Goal: Task Accomplishment & Management: Use online tool/utility

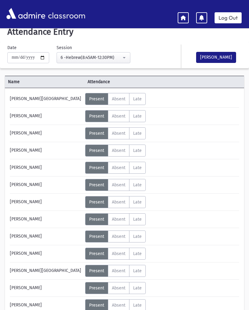
scroll to position [9, 0]
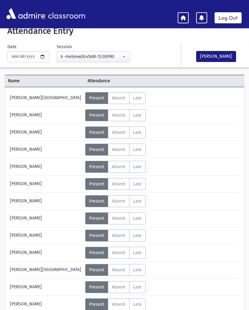
click at [122, 248] on label "Absent Absent" at bounding box center [118, 253] width 21 height 12
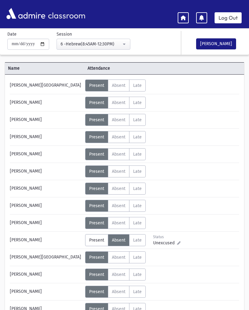
scroll to position [21, 0]
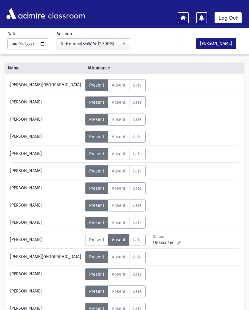
click at [119, 205] on span "Absent" at bounding box center [119, 205] width 14 height 5
click at [221, 41] on button "[PERSON_NAME]" at bounding box center [216, 43] width 40 height 11
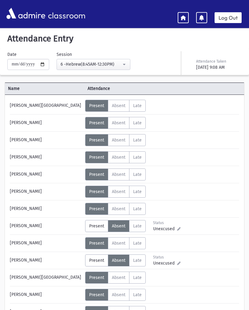
scroll to position [0, 0]
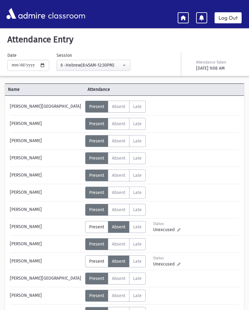
click at [188, 16] on link at bounding box center [182, 17] width 11 height 11
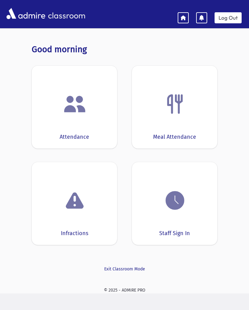
click at [189, 222] on div "Staff Sign In" at bounding box center [174, 203] width 85 height 83
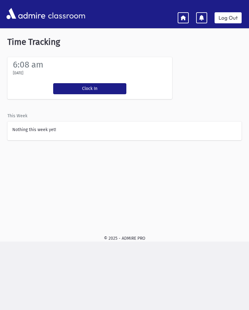
click at [184, 19] on icon at bounding box center [183, 18] width 6 height 6
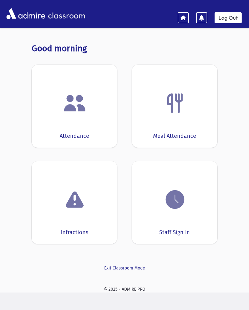
scroll to position [3, 0]
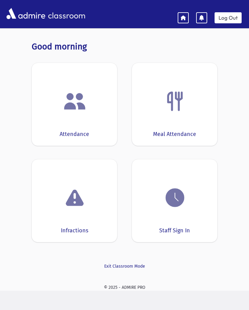
click at [133, 265] on link "Exit Classroom Mode" at bounding box center [124, 266] width 185 height 6
